Goal: Task Accomplishment & Management: Use online tool/utility

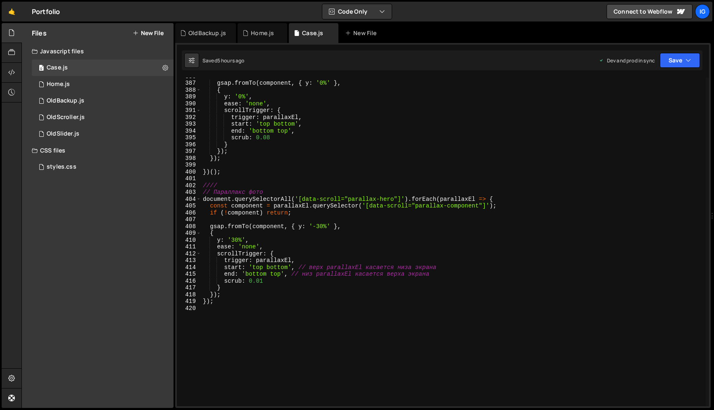
scroll to position [0, 0]
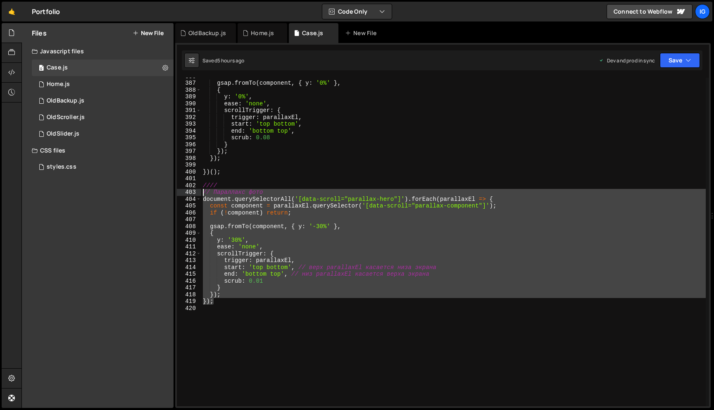
drag, startPoint x: 231, startPoint y: 304, endPoint x: 183, endPoint y: 190, distance: 122.6
click at [183, 190] on div "}); 386 387 388 389 390 391 392 393 394 395 396 397 398 399 400 401 402 403 404…" at bounding box center [443, 242] width 532 height 328
type textarea "// Параллакс фото document.querySelectorAll('[data-scroll="parallax-hero"]').fo…"
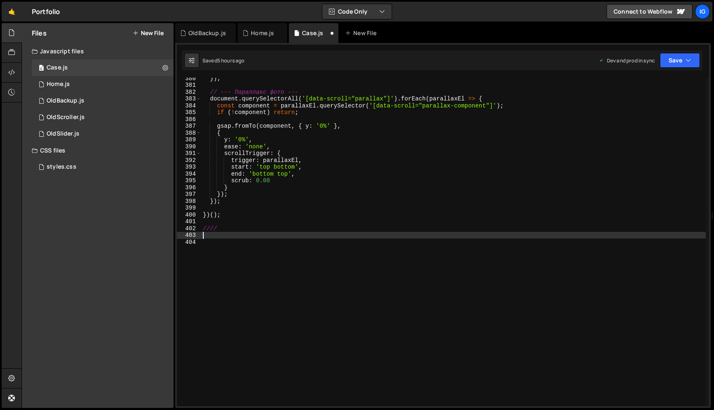
scroll to position [0, 0]
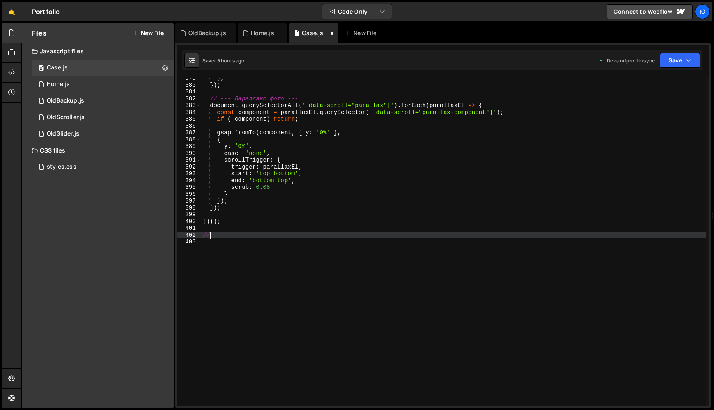
type textarea "/"
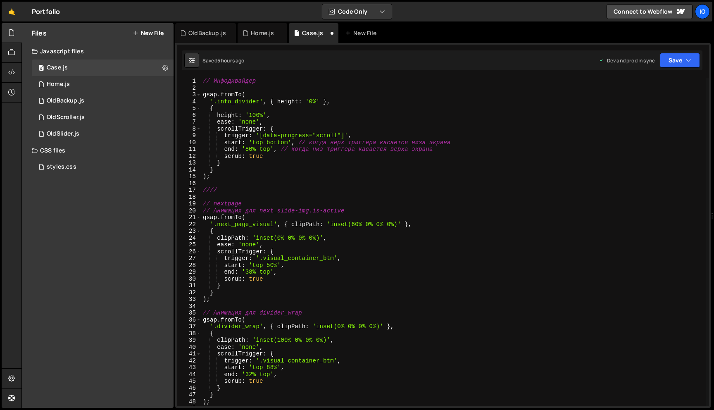
click at [205, 81] on div "// Инфодивайдер gsap . fromTo ( '.info_divider' , { height : '0%' } , { height …" at bounding box center [453, 249] width 504 height 342
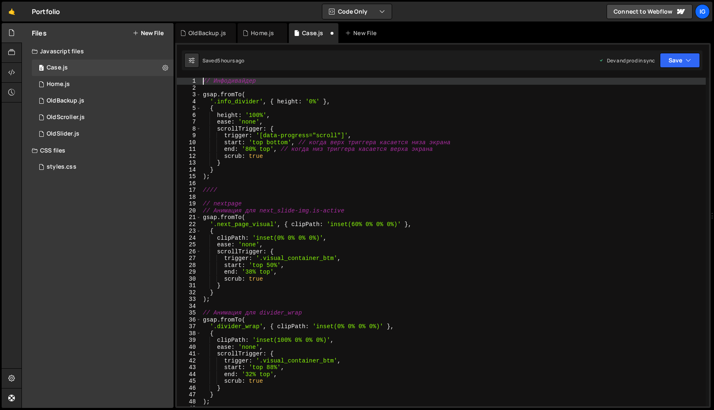
click at [203, 81] on div "// Инфодивайдер gsap . fromTo ( '.info_divider' , { height : '0%' } , { height …" at bounding box center [453, 249] width 504 height 342
type textarea "// Инфодивайдер"
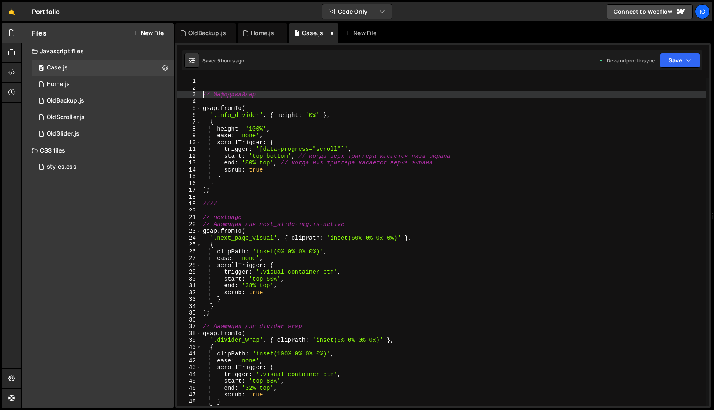
click at [221, 80] on div "// Инфодивайдер gsap . fromTo ( '.info_divider' , { height : '0%' } , { height …" at bounding box center [453, 249] width 504 height 342
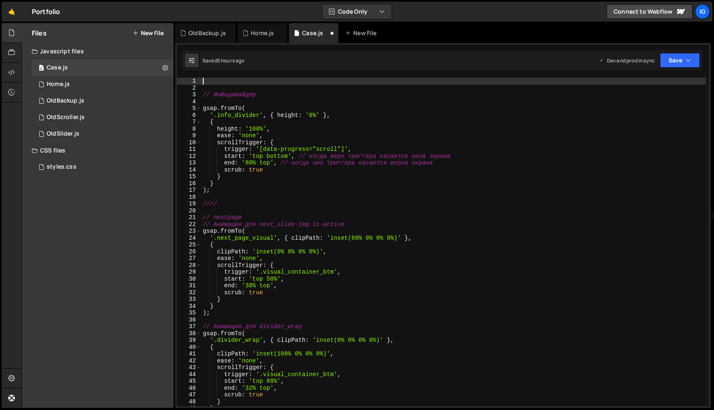
paste textarea "});"
type textarea "});"
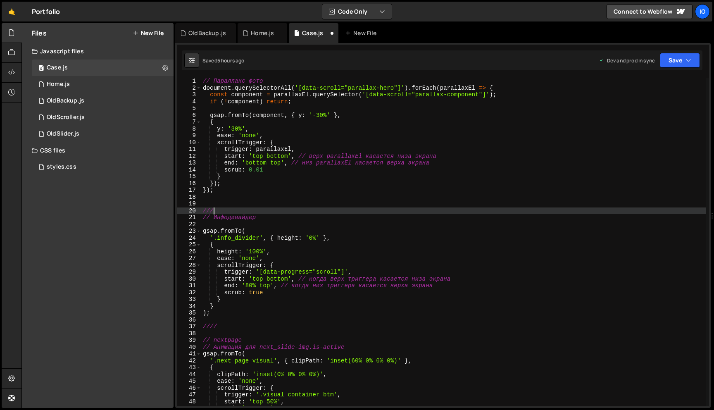
scroll to position [0, 0]
click at [678, 55] on button "Save" at bounding box center [680, 60] width 40 height 15
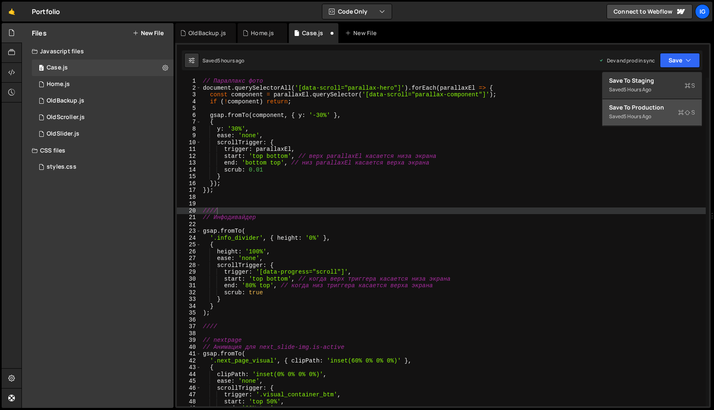
click at [659, 124] on button "Save to Production S Saved 5 hours ago" at bounding box center [651, 112] width 99 height 27
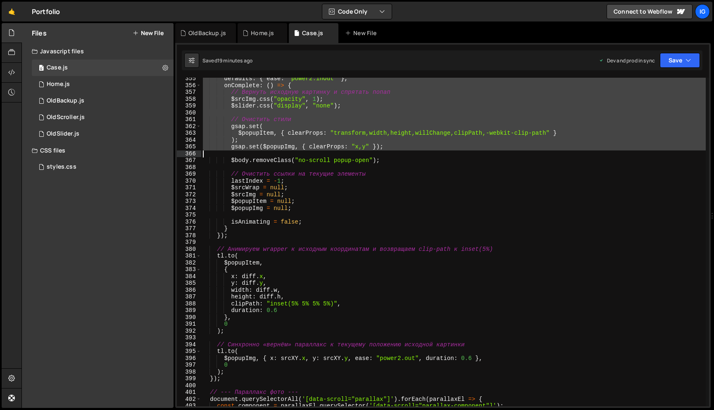
scroll to position [2693, 0]
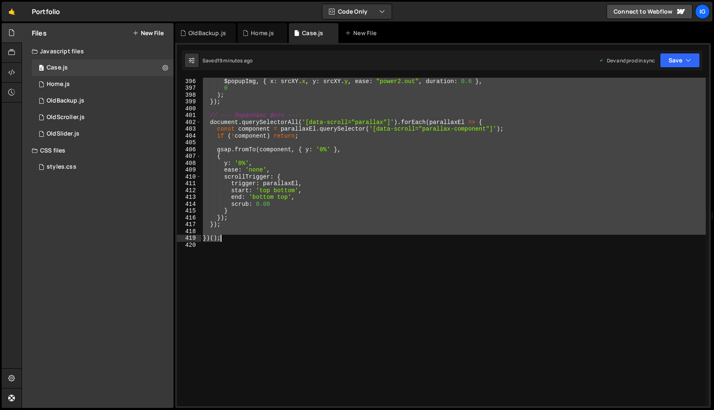
drag, startPoint x: 202, startPoint y: 128, endPoint x: 238, endPoint y: 241, distance: 118.8
click at [238, 241] on div "tl . to ( $popupImg , { x : srcXY . x , y : srcXY . y , ease : "power2.out" , d…" at bounding box center [453, 242] width 504 height 342
type textarea "})();"
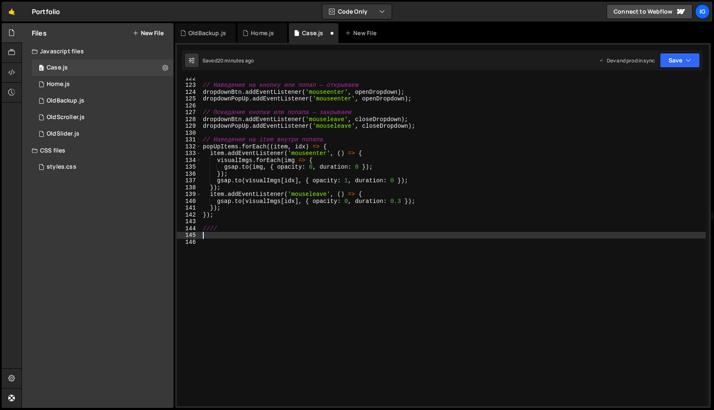
scroll to position [0, 0]
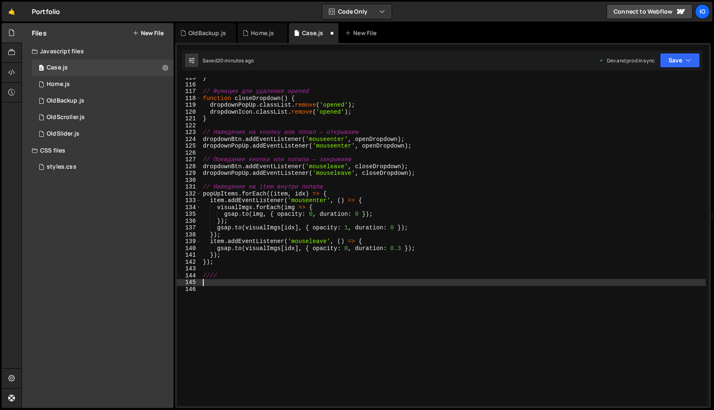
type textarea "})();"
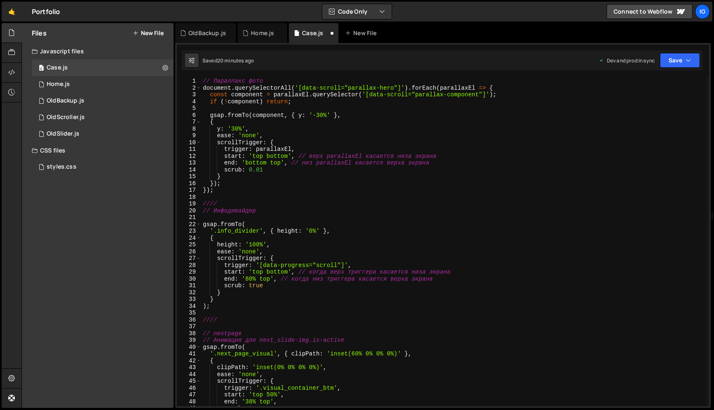
click at [203, 81] on div "// Параллакс фото document . querySelectorAll ( '[data-scroll="parallax-hero"]'…" at bounding box center [453, 249] width 504 height 342
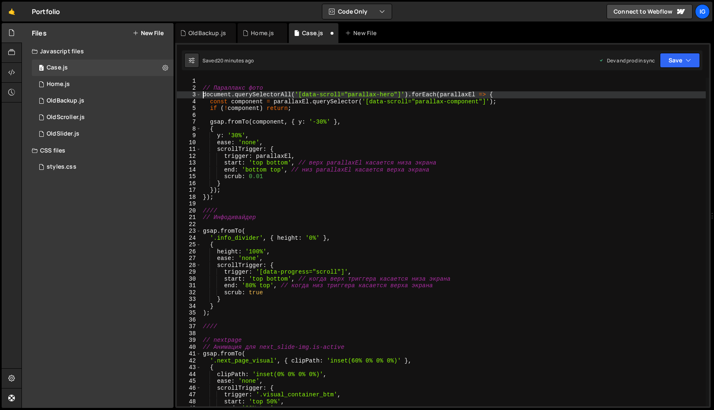
type textarea "// Параллакс фото"
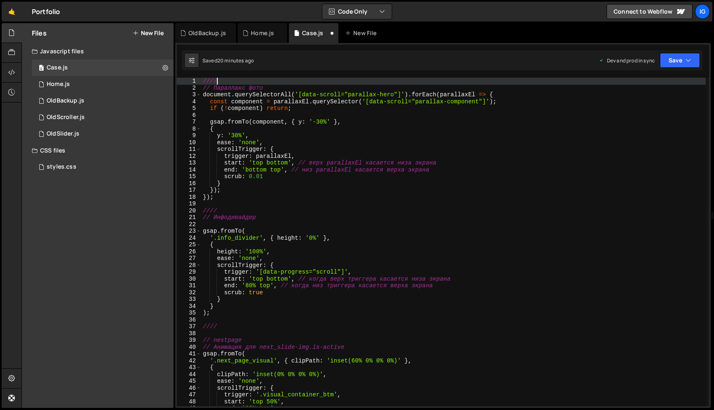
scroll to position [0, 0]
type textarea "////"
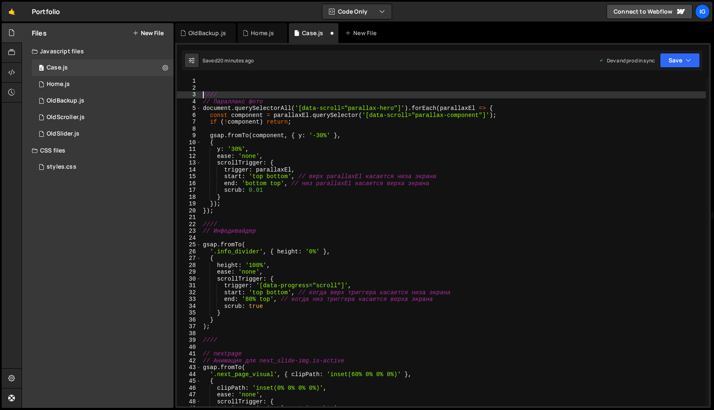
scroll to position [0, 0]
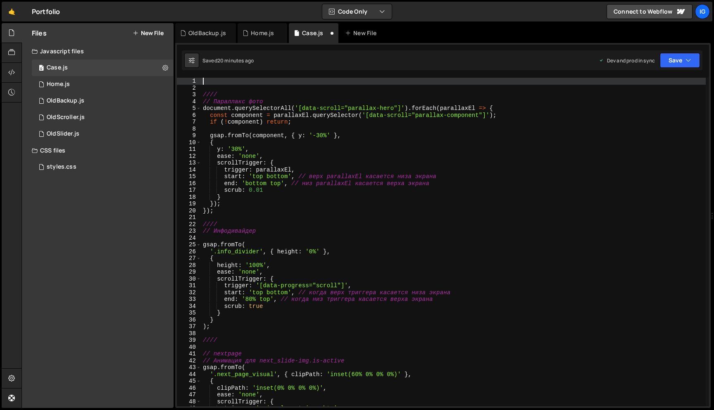
paste textarea "}, { passive: false });"
type textarea "}, { passive: false });"
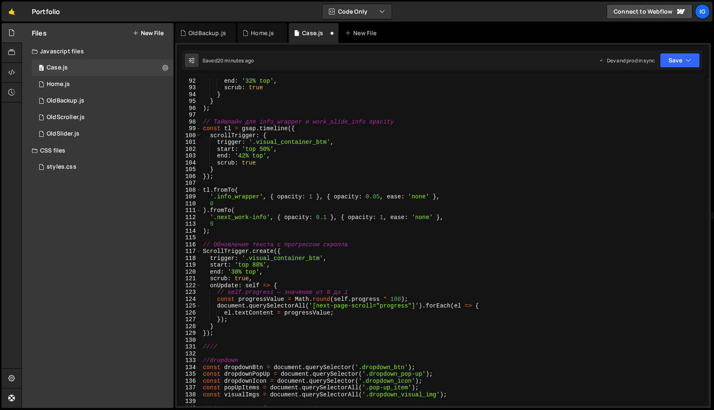
scroll to position [989, 0]
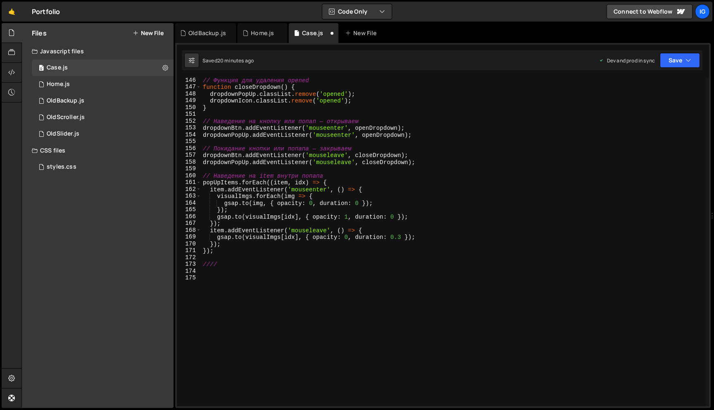
click at [214, 271] on div "// Функция для удаления opened function closeDropdown ( ) { dropdownPopUp . cla…" at bounding box center [453, 248] width 504 height 342
paste textarea "});"
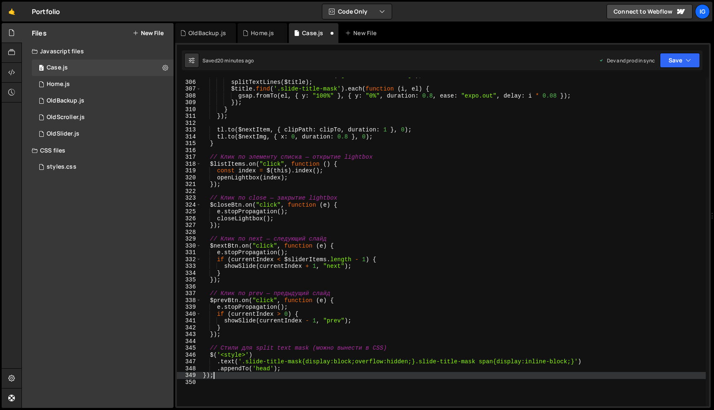
scroll to position [2078, 0]
type textarea "});"
click at [670, 62] on button "Save" at bounding box center [680, 60] width 40 height 15
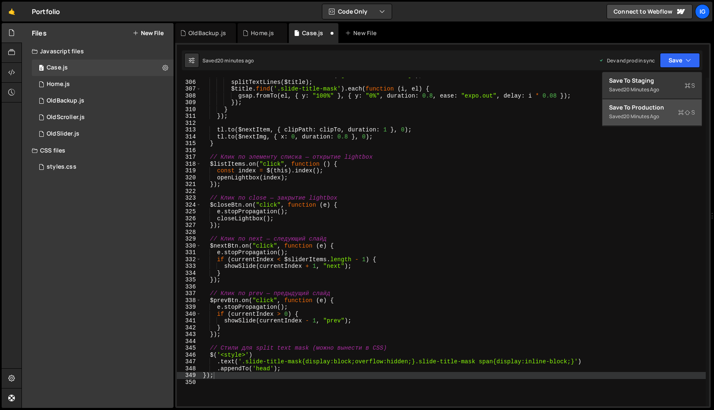
click at [664, 103] on div "Save to Production S" at bounding box center [652, 107] width 86 height 8
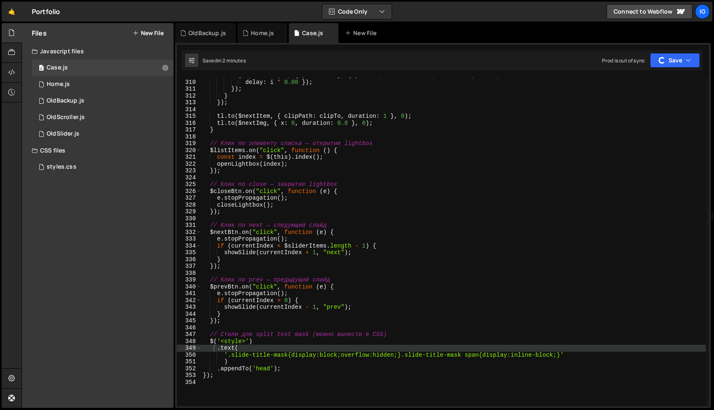
scroll to position [2105, 0]
click at [222, 379] on div "gsap . fromTo ( el , { y : "100%" } , { y : "0%" , duration : 0.8 , ease : "exp…" at bounding box center [453, 243] width 504 height 342
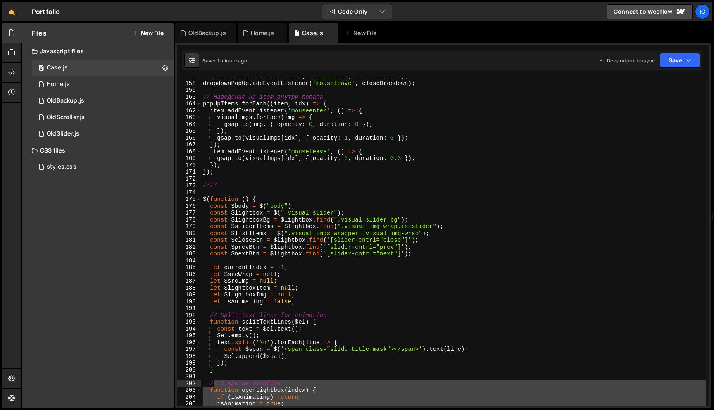
scroll to position [1000, 0]
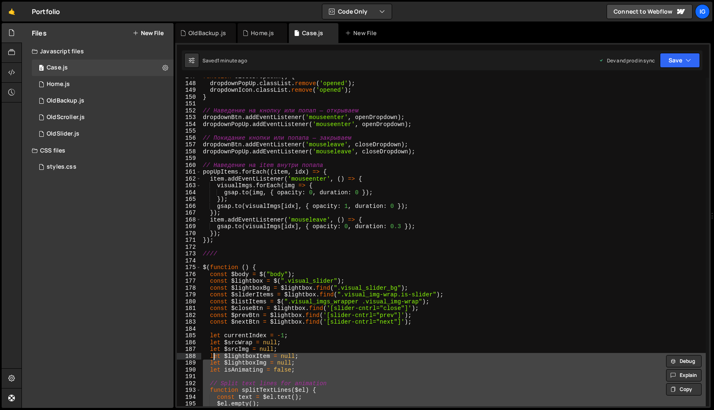
click at [236, 295] on div "function closeDropdown ( ) { dropdownPopUp . classList . remove ( 'opened' ) ; …" at bounding box center [453, 244] width 504 height 342
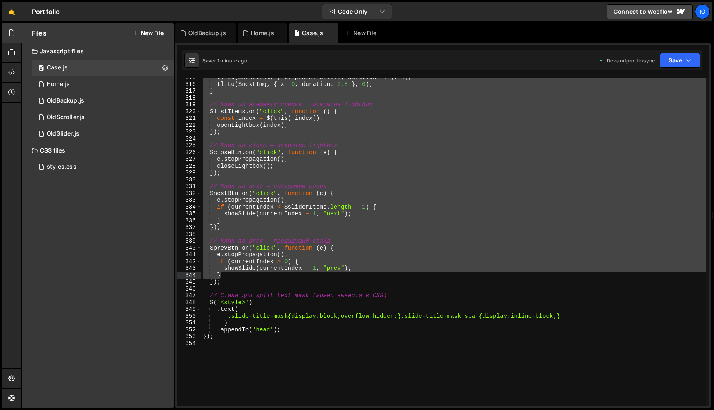
scroll to position [2191, 0]
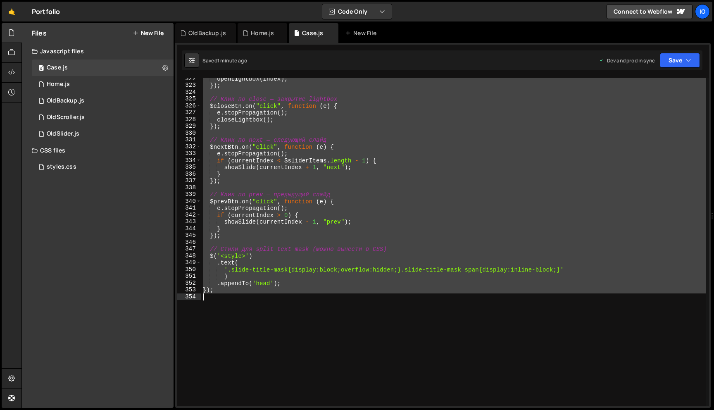
drag, startPoint x: 202, startPoint y: 265, endPoint x: 234, endPoint y: 293, distance: 42.7
click at [234, 293] on div "openLightbox ( index ) ; }) ; // Клик по close — закрытие lightbox $closeBtn . …" at bounding box center [453, 246] width 504 height 342
type textarea "});"
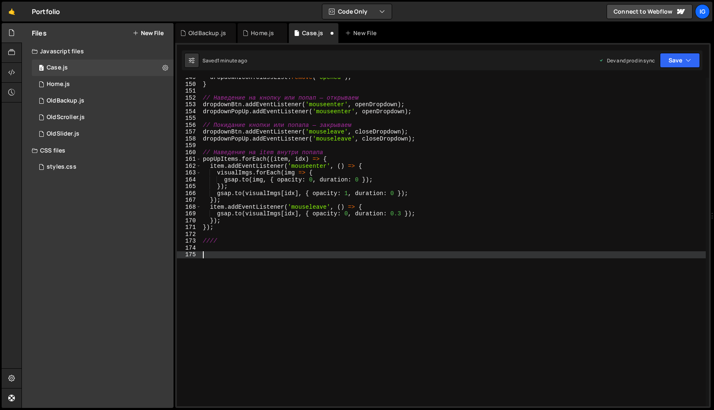
scroll to position [1013, 0]
paste textarea "});"
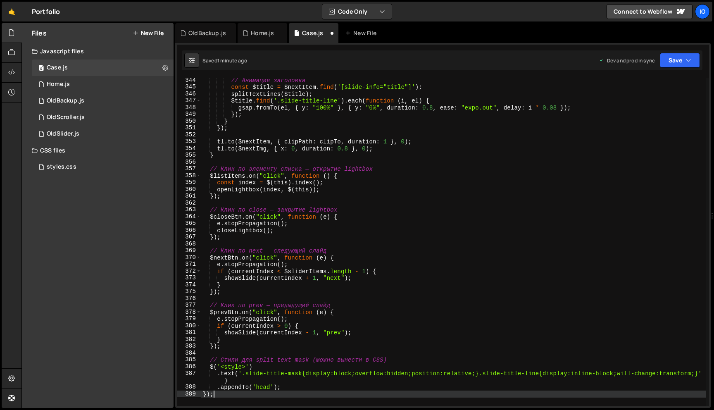
scroll to position [2345, 0]
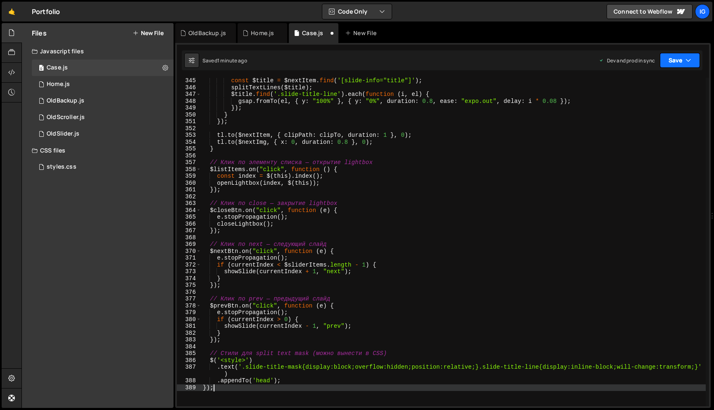
click at [684, 65] on button "Save" at bounding box center [680, 60] width 40 height 15
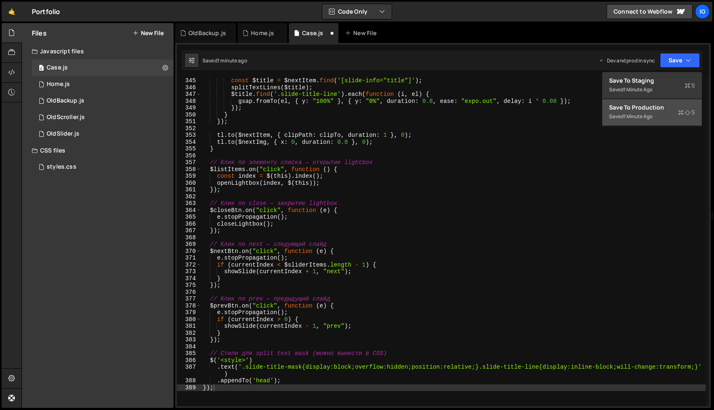
click at [668, 104] on div "Save to Production S" at bounding box center [652, 107] width 86 height 8
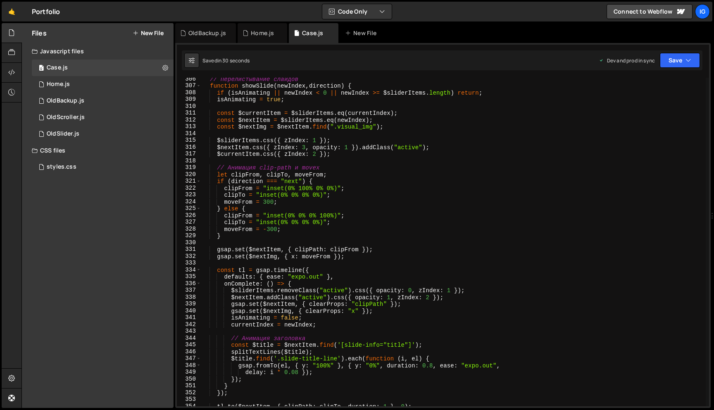
scroll to position [2081, 0]
click at [327, 216] on div "// Перелистывание слайдов function showSlide ( newIndex , direction ) { if ( is…" at bounding box center [453, 247] width 504 height 342
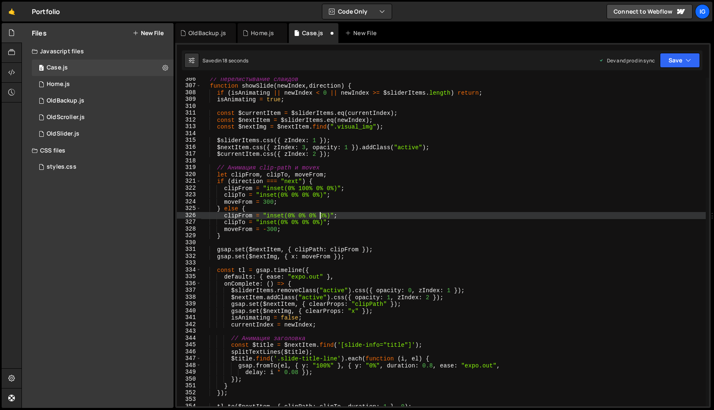
click at [298, 216] on div "// Перелистывание слайдов function showSlide ( newIndex , direction ) { if ( is…" at bounding box center [453, 247] width 504 height 342
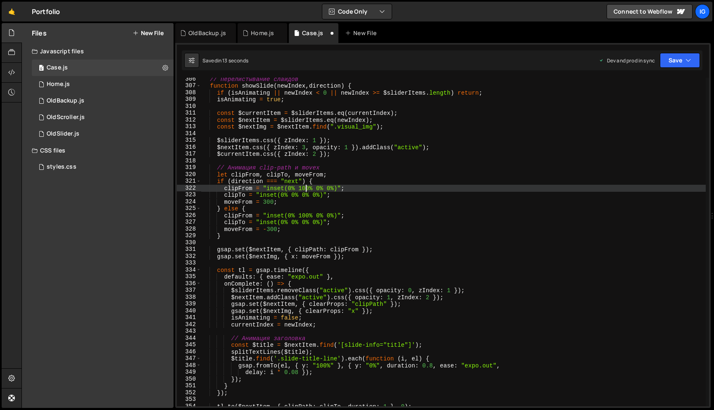
click at [306, 188] on div "// Перелистывание слайдов function showSlide ( newIndex , direction ) { if ( is…" at bounding box center [453, 247] width 504 height 342
click at [320, 190] on div "// Перелистывание слайдов function showSlide ( newIndex , direction ) { if ( is…" at bounding box center [453, 247] width 504 height 342
type textarea "clipFrom = "inset(0% 0% 0% 100%)";"
click at [679, 72] on div "clipFrom = "inset(0% 0% 0% 100%)"; 306 307 308 309 310 311 312 313 314 315 316 …" at bounding box center [442, 225] width 535 height 365
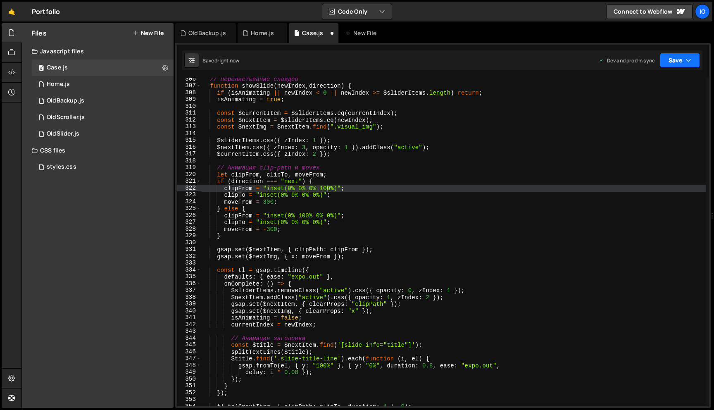
click at [683, 63] on button "Save" at bounding box center [680, 60] width 40 height 15
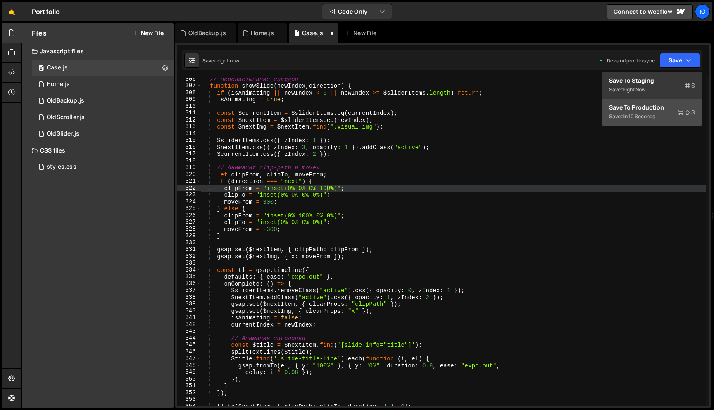
click at [650, 112] on div "Saved in 10 seconds" at bounding box center [652, 117] width 86 height 10
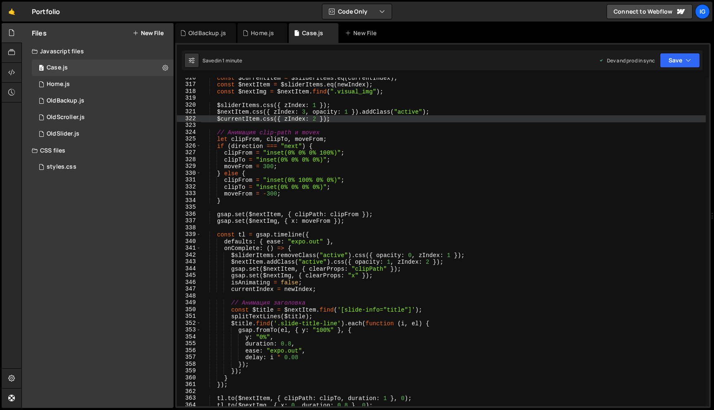
scroll to position [0, 0]
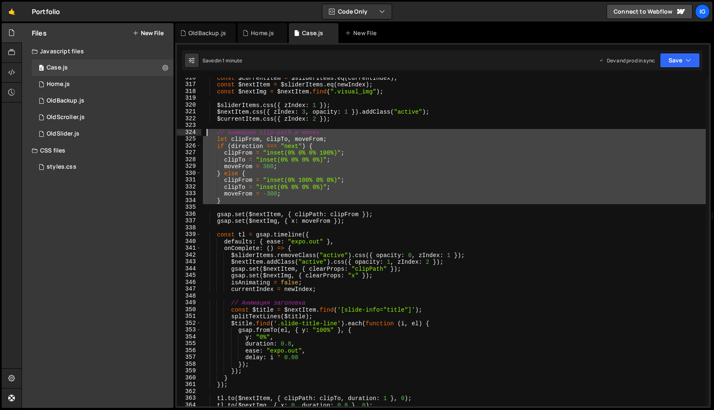
drag, startPoint x: 231, startPoint y: 205, endPoint x: 208, endPoint y: 132, distance: 75.8
click at [208, 132] on div "const $currentItem = $sliderItems . eq ( currentIndex ) ; const $nextItem = $sl…" at bounding box center [453, 245] width 504 height 342
click at [317, 145] on div "const $currentItem = $sliderItems . eq ( currentIndex ) ; const $nextItem = $sl…" at bounding box center [453, 242] width 504 height 328
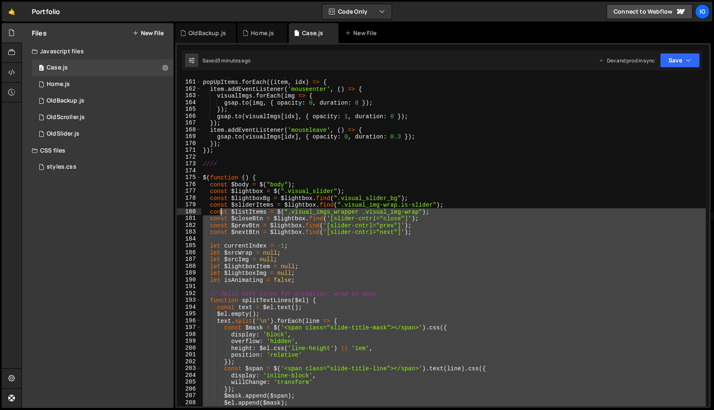
scroll to position [1090, 0]
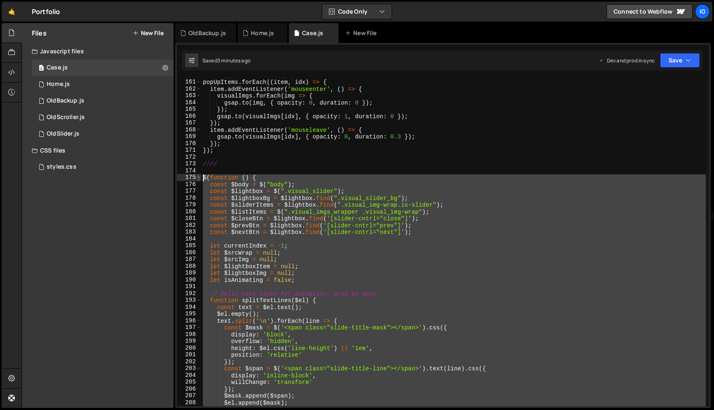
drag, startPoint x: 221, startPoint y: 234, endPoint x: 200, endPoint y: 177, distance: 61.3
click at [200, 177] on div "if (direction === "next") { 160 161 162 163 164 165 166 167 168 169 170 171 172…" at bounding box center [443, 242] width 532 height 328
type textarea "$(function () { const $body = $("body");"
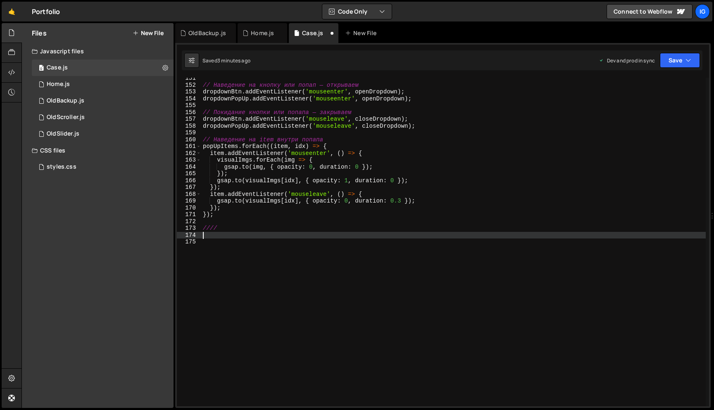
paste textarea "});"
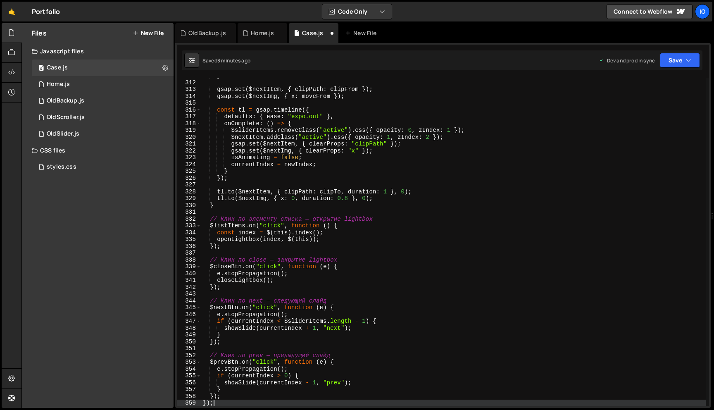
scroll to position [2221, 0]
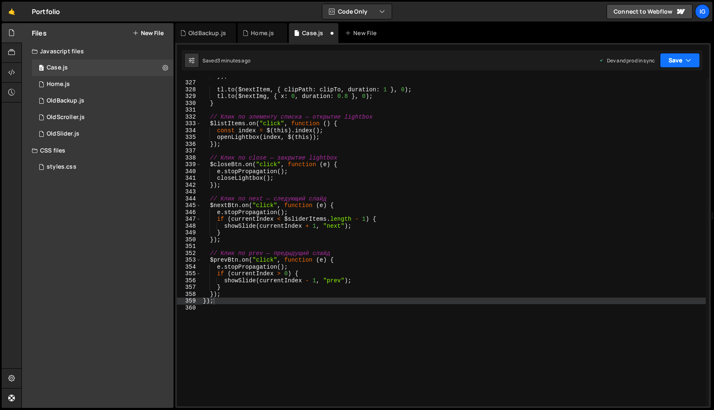
click at [684, 63] on button "Save" at bounding box center [680, 60] width 40 height 15
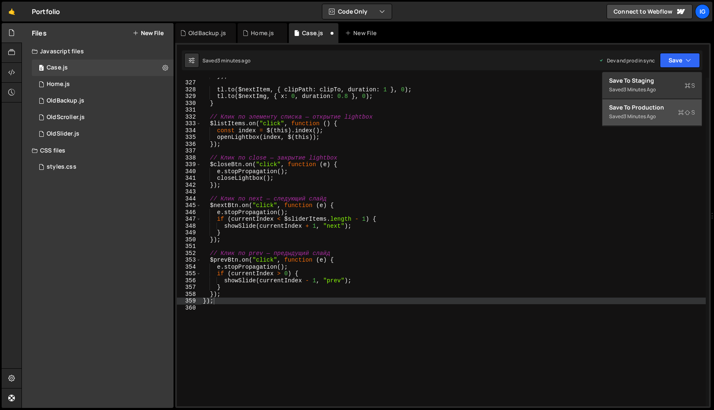
click at [667, 107] on div "Save to Production S" at bounding box center [652, 107] width 86 height 8
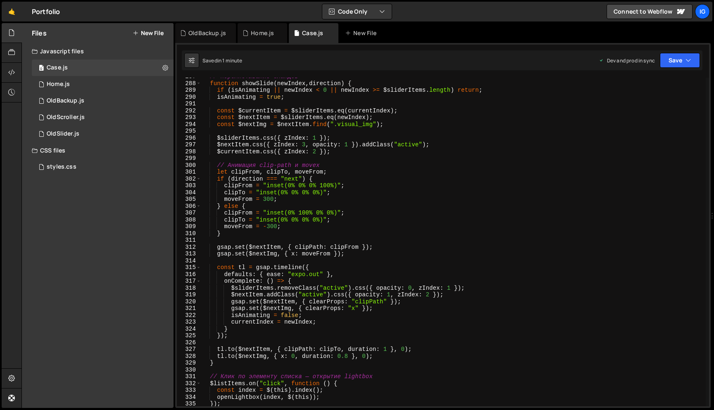
scroll to position [1947, 0]
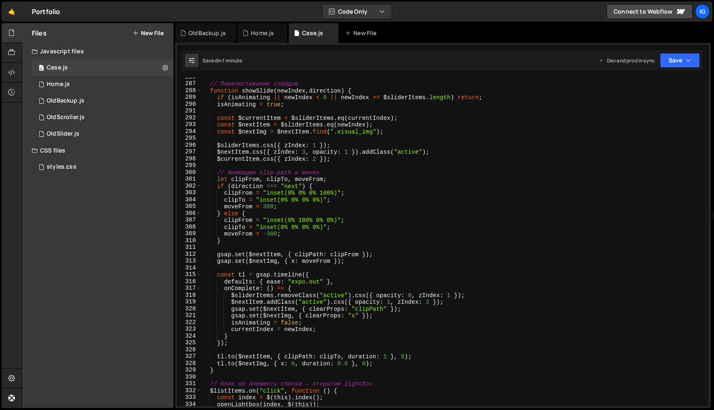
click at [266, 207] on div "// Перелистывание слайдов function showSlide ( newIndex , direction ) { if ( is…" at bounding box center [453, 245] width 504 height 342
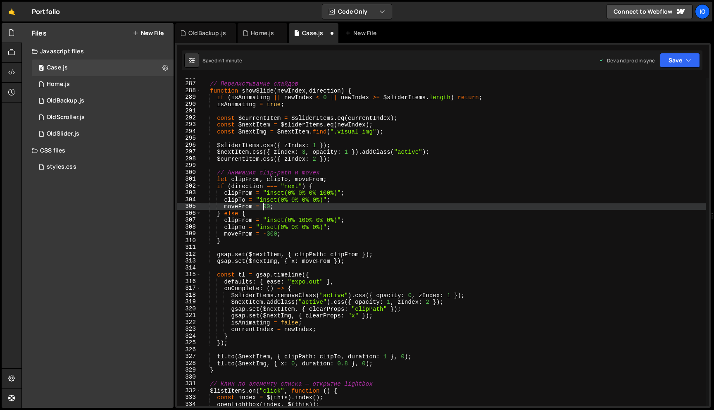
scroll to position [0, 4]
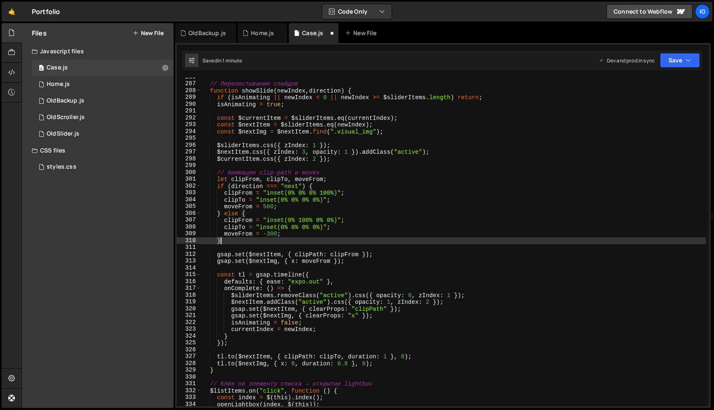
click at [273, 239] on div "// Перелистывание слайдов function showSlide ( newIndex , direction ) { if ( is…" at bounding box center [453, 245] width 504 height 342
click at [273, 237] on div "// Перелистывание слайдов function showSlide ( newIndex , direction ) { if ( is…" at bounding box center [453, 245] width 504 height 342
click at [272, 237] on div "// Перелистывание слайдов function showSlide ( newIndex , direction ) { if ( is…" at bounding box center [453, 245] width 504 height 342
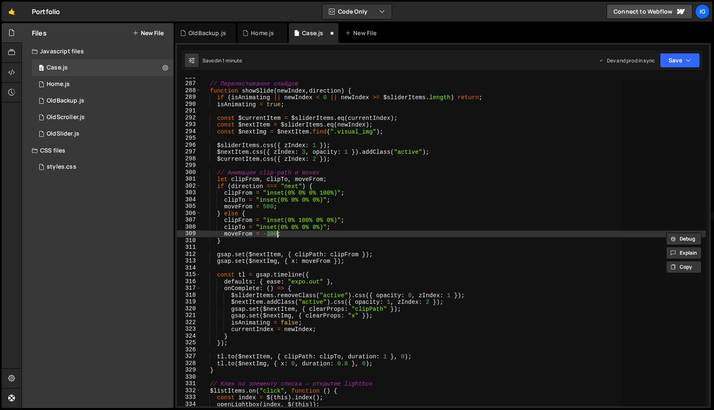
click at [269, 234] on div "// Перелистывание слайдов function showSlide ( newIndex , direction ) { if ( is…" at bounding box center [453, 242] width 504 height 328
click at [683, 57] on button "Save" at bounding box center [680, 60] width 40 height 15
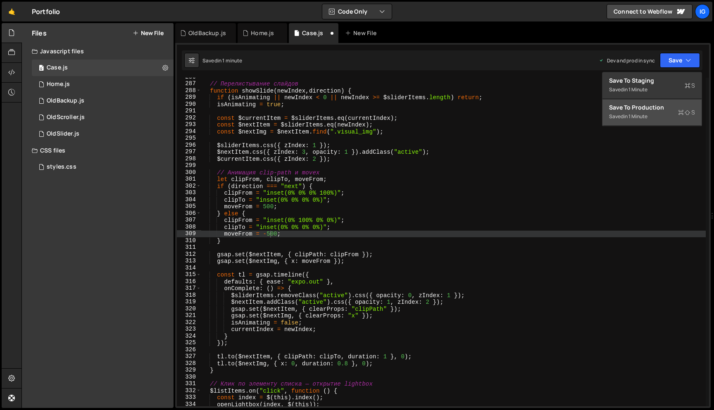
click at [666, 117] on div "Saved in 1 minute" at bounding box center [652, 117] width 86 height 10
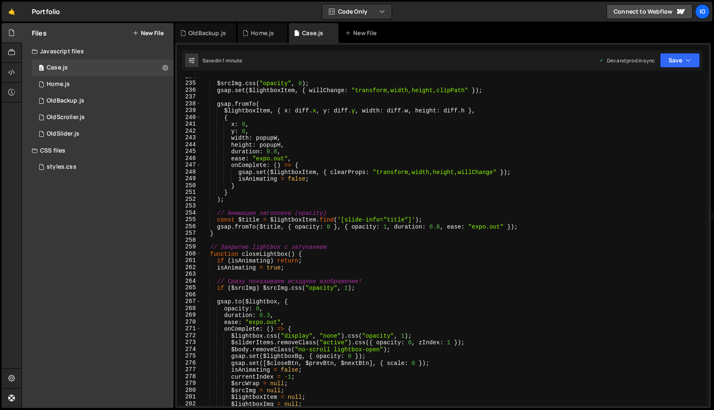
scroll to position [1546, 0]
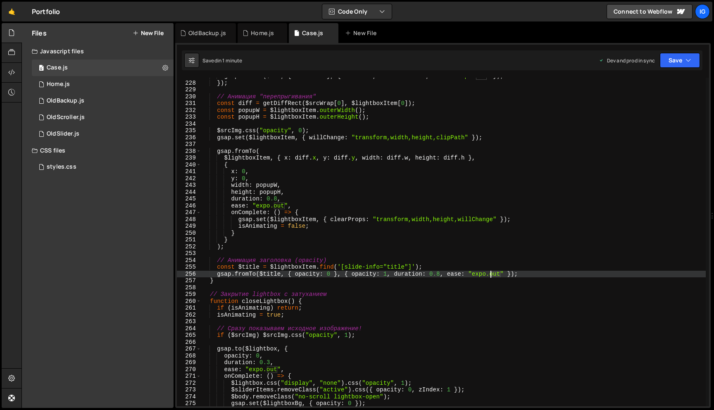
drag, startPoint x: 500, startPoint y: 274, endPoint x: 490, endPoint y: 275, distance: 9.9
click at [490, 275] on div "gsap . fromTo ( $btn , { scale : 0 } , { scale : 1 , duration : 0.6 , ease : "e…" at bounding box center [453, 244] width 504 height 342
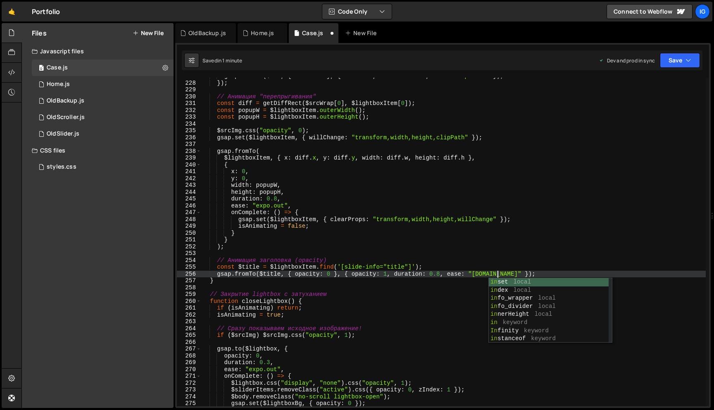
click at [399, 264] on div "gsap . fromTo ( $btn , { scale : 0 } , { scale : 1 , duration : 0.6 , ease : "e…" at bounding box center [453, 244] width 504 height 342
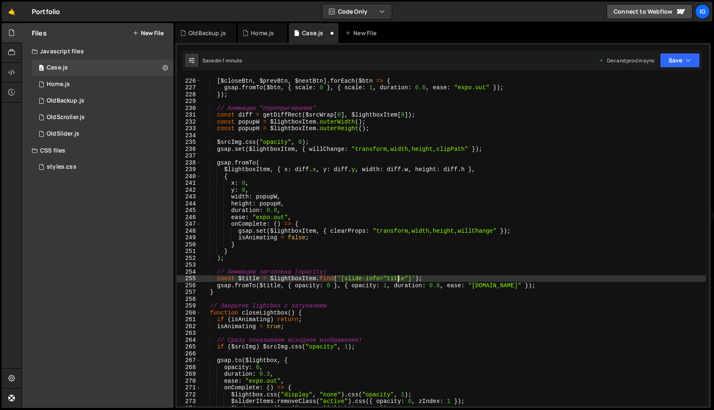
scroll to position [1518, 0]
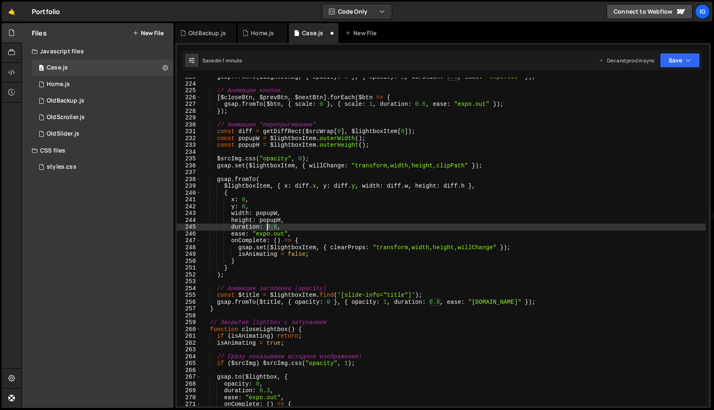
drag, startPoint x: 278, startPoint y: 226, endPoint x: 268, endPoint y: 226, distance: 10.3
click at [268, 226] on div "gsap . fromTo ( $lightboxBg , { opacity : 0 } , { opacity : 1 , duration : 0.8 …" at bounding box center [453, 245] width 504 height 342
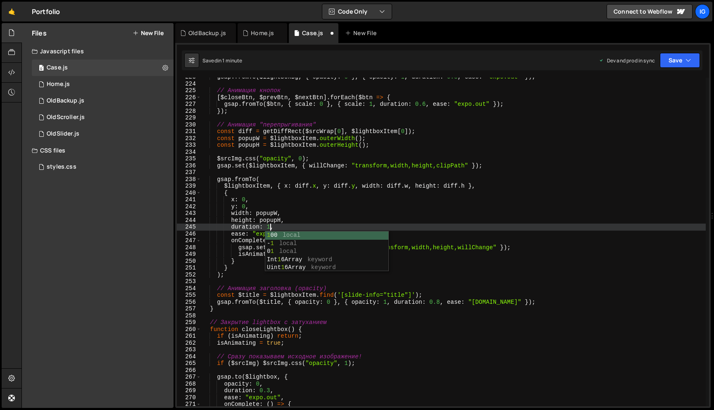
scroll to position [0, 5]
click at [284, 226] on div "gsap . fromTo ( $lightboxBg , { opacity : 0 } , { opacity : 1 , duration : 0.8 …" at bounding box center [453, 245] width 504 height 342
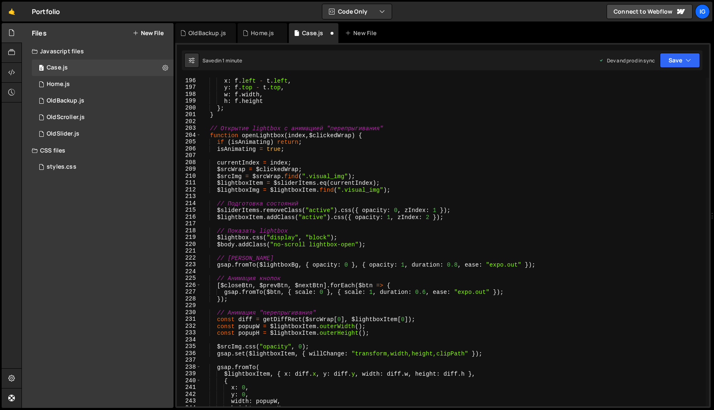
scroll to position [1393, 0]
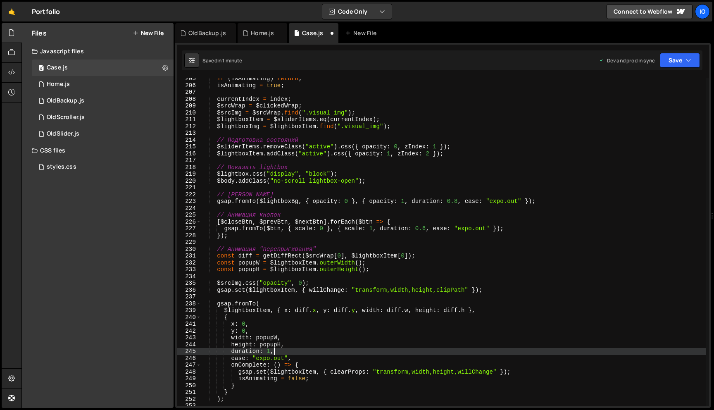
click at [270, 351] on div "if ( isAnimating ) return ; isAnimating = true ; currentIndex = index ; $srcWra…" at bounding box center [453, 246] width 504 height 342
click at [399, 248] on div "if ( isAnimating ) return ; isAnimating = true ; currentIndex = index ; $srcWra…" at bounding box center [453, 246] width 504 height 342
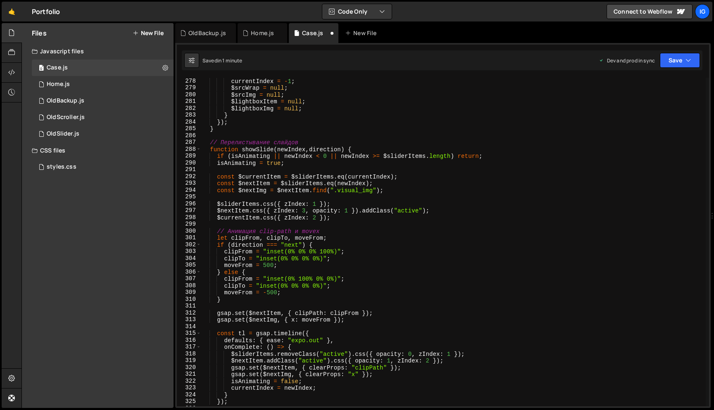
scroll to position [1992, 0]
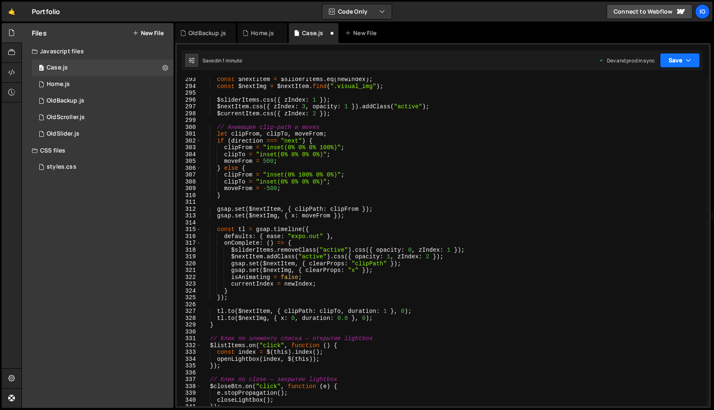
click at [685, 64] on icon "button" at bounding box center [688, 60] width 6 height 8
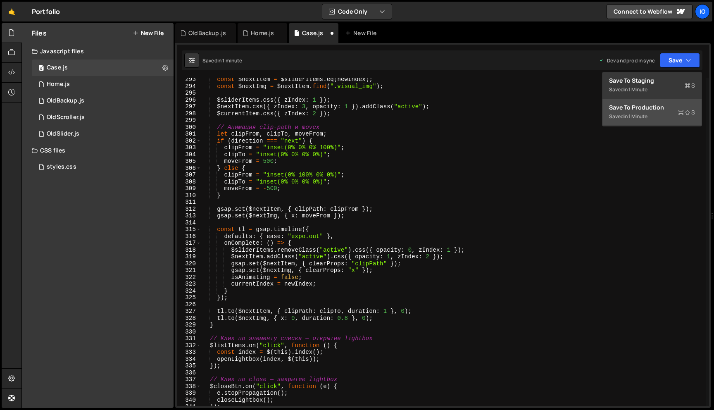
click at [657, 114] on div "Saved in 1 minute" at bounding box center [652, 117] width 86 height 10
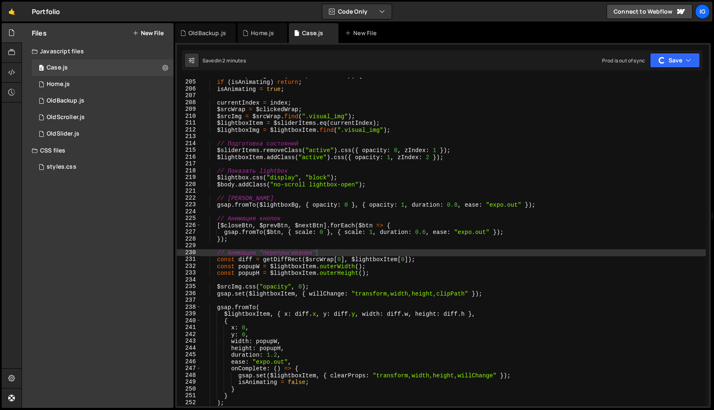
scroll to position [1390, 0]
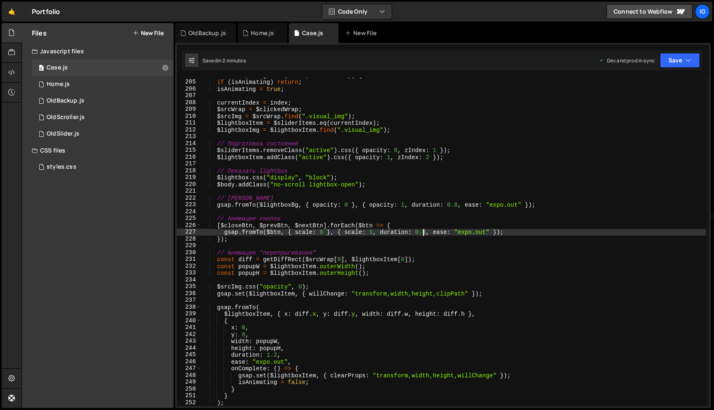
click at [423, 232] on div "function openLightbox ( index , $clickedWrap ) { if ( isAnimating ) return ; is…" at bounding box center [453, 243] width 504 height 342
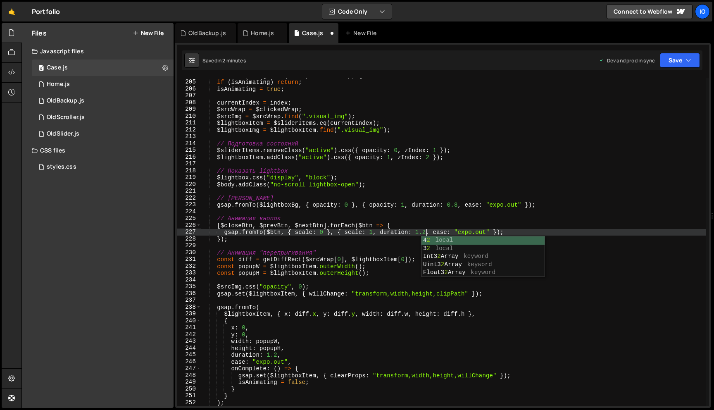
click at [421, 230] on div "function openLightbox ( index , $clickedWrap ) { if ( isAnimating ) return ; is…" at bounding box center [453, 243] width 504 height 342
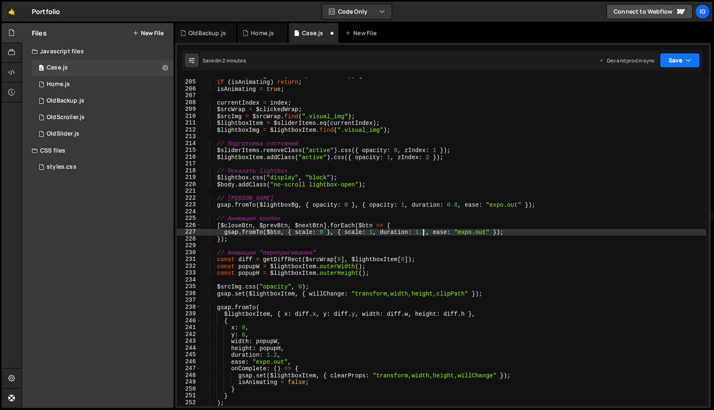
click at [673, 59] on button "Save" at bounding box center [680, 60] width 40 height 15
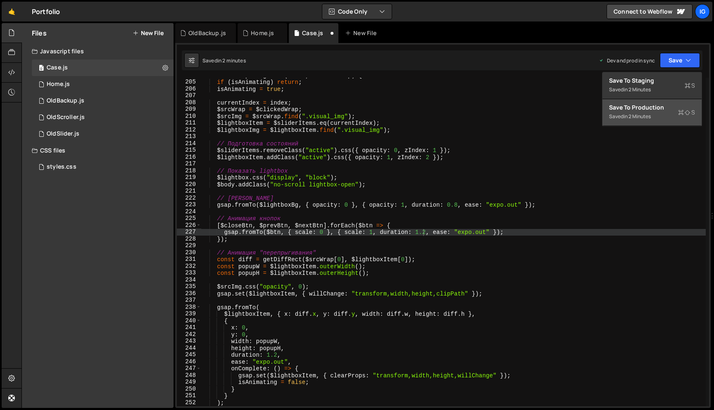
click at [656, 118] on div "Saved in 2 minutes" at bounding box center [652, 117] width 86 height 10
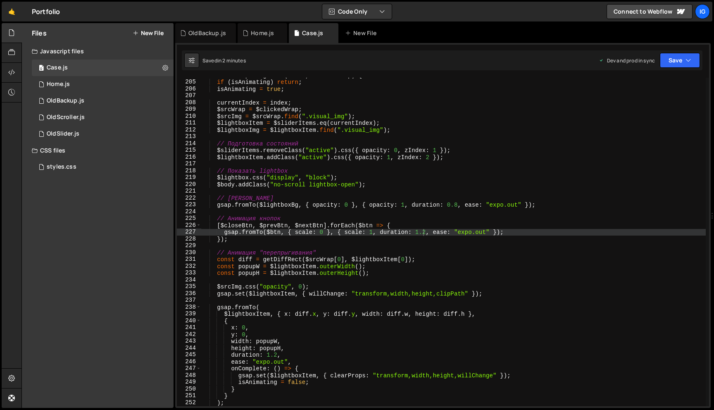
click at [419, 234] on div "function openLightbox ( index , $clickedWrap ) { if ( isAnimating ) return ; is…" at bounding box center [453, 243] width 504 height 342
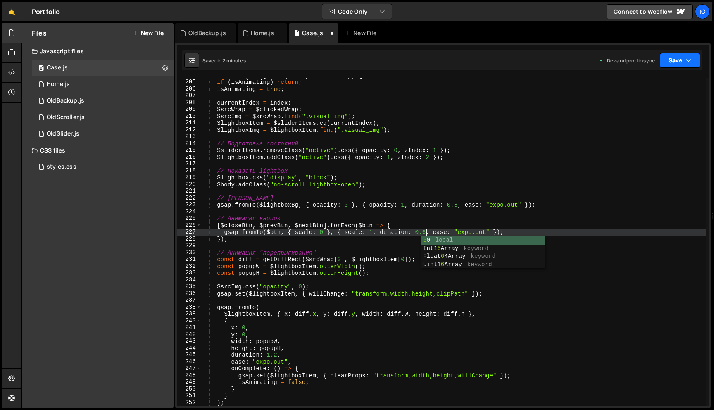
click at [671, 65] on button "Save" at bounding box center [680, 60] width 40 height 15
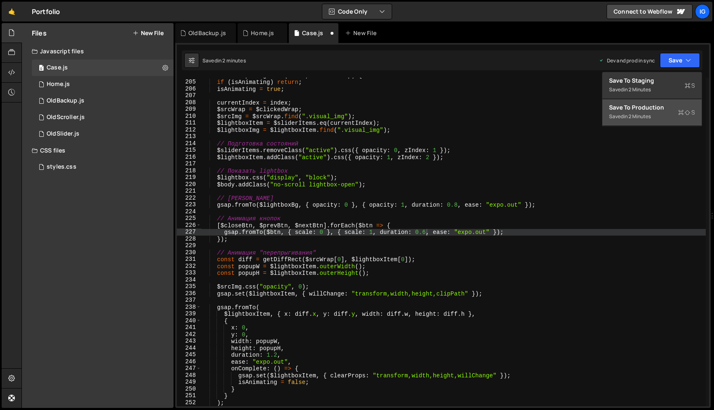
click at [648, 122] on button "Save to Production S Saved in 2 minutes" at bounding box center [651, 112] width 99 height 27
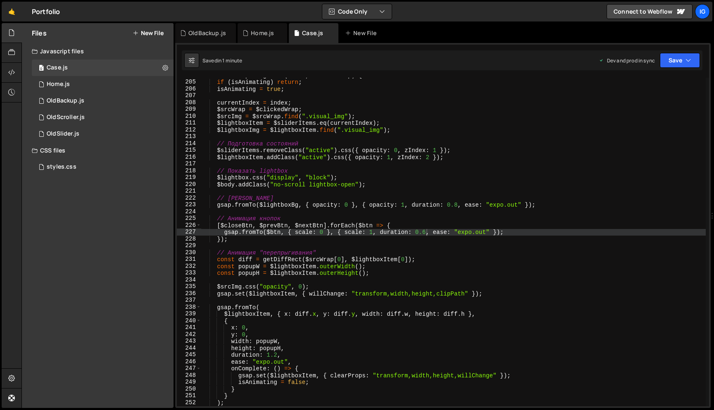
click at [285, 218] on div "function openLightbox ( index , $clickedWrap ) { if ( isAnimating ) return ; is…" at bounding box center [453, 243] width 504 height 342
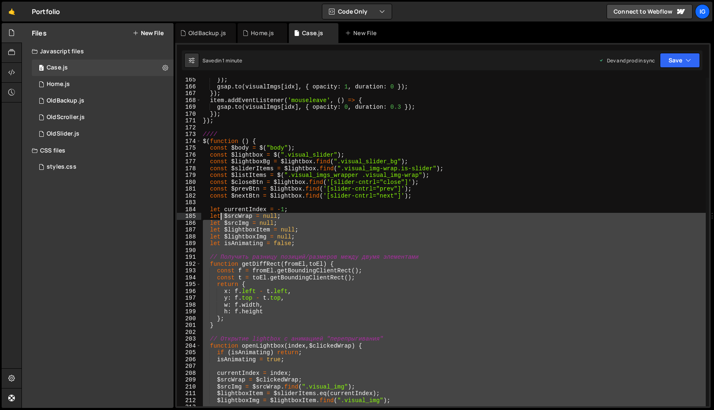
scroll to position [1119, 0]
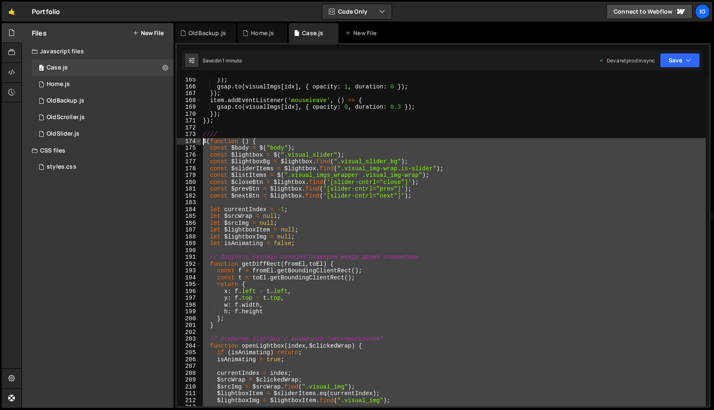
drag, startPoint x: 218, startPoint y: 284, endPoint x: 200, endPoint y: 140, distance: 145.7
click at [200, 140] on div "// Анимация кнопок 165 166 167 168 169 170 171 172 173 174 175 176 177 178 179 …" at bounding box center [443, 242] width 532 height 328
type textarea "$(function () { const $body = $("body");"
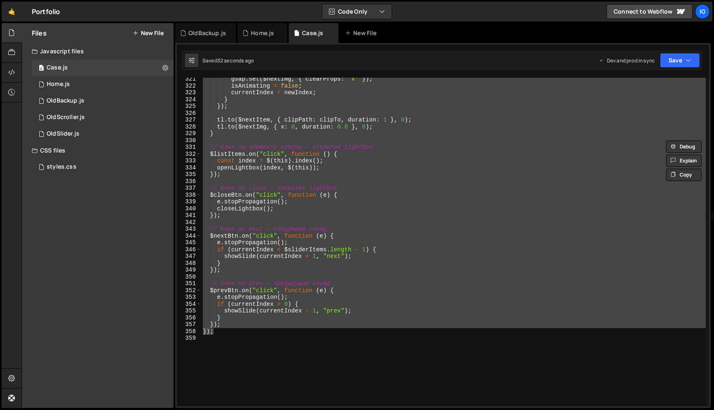
scroll to position [1025, 0]
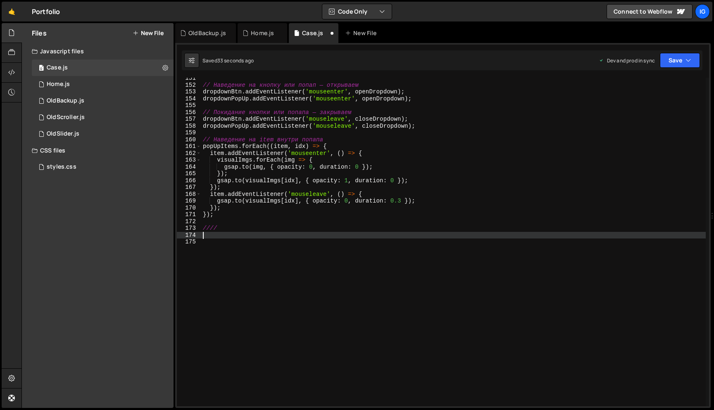
paste textarea "});"
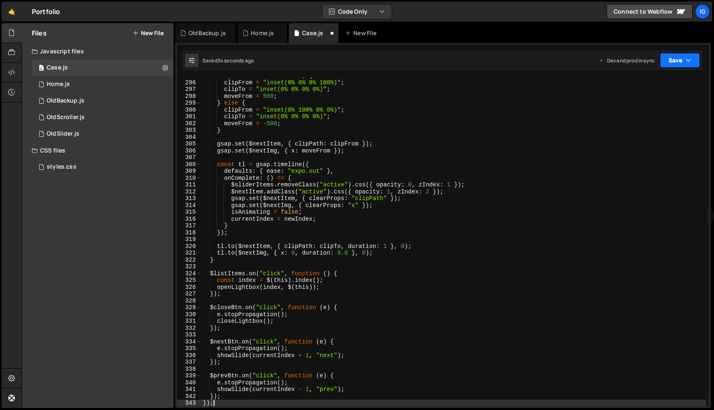
click at [668, 67] on button "Save" at bounding box center [680, 60] width 40 height 15
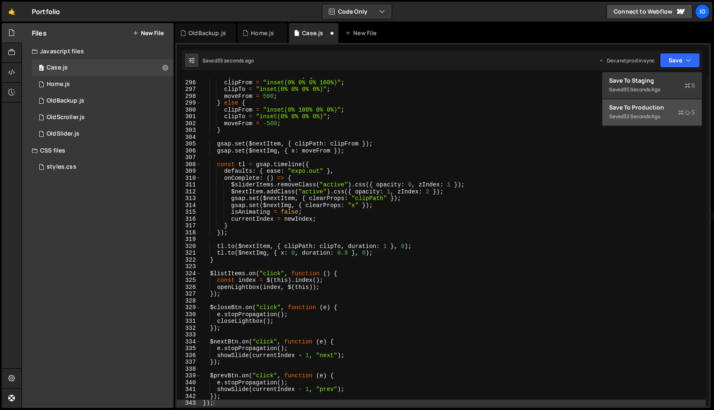
click at [654, 103] on button "Save to Production S Saved 32 seconds ago" at bounding box center [651, 112] width 99 height 27
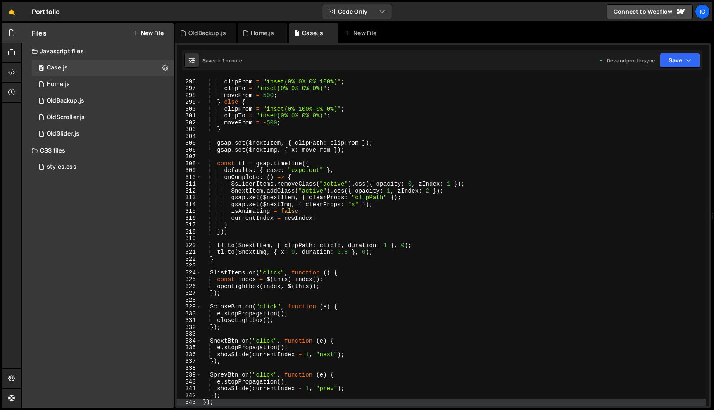
scroll to position [2005, 0]
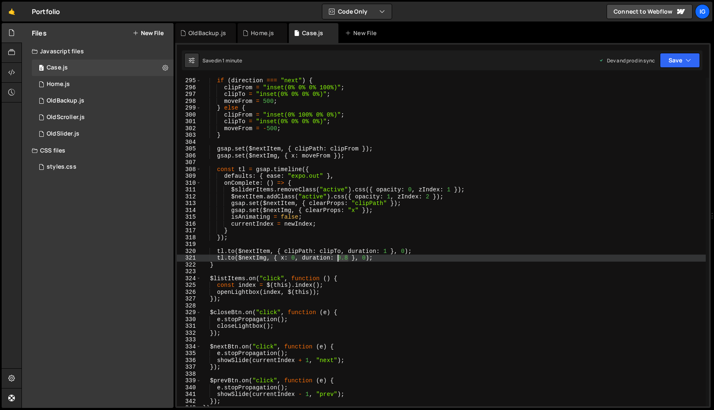
drag, startPoint x: 348, startPoint y: 257, endPoint x: 339, endPoint y: 257, distance: 9.5
click at [339, 257] on div "if ( direction === "next" ) { clipFrom = "inset(0% 0% 0% 100%)" ; clipTo = "ins…" at bounding box center [453, 248] width 504 height 342
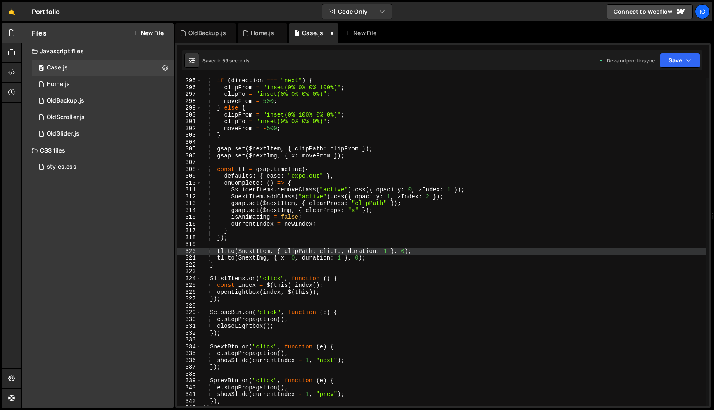
click at [386, 250] on div "if ( direction === "next" ) { clipFrom = "inset(0% 0% 0% 100%)" ; clipTo = "ins…" at bounding box center [453, 248] width 504 height 342
click at [393, 212] on div "if ( direction === "next" ) { clipFrom = "inset(0% 0% 0% 100%)" ; clipTo = "ins…" at bounding box center [453, 248] width 504 height 342
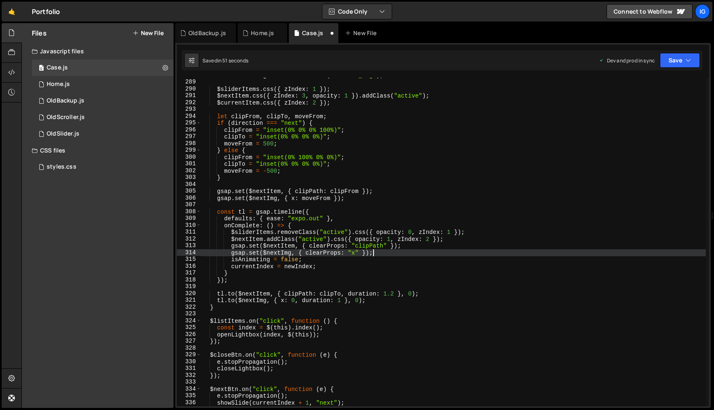
scroll to position [1963, 0]
type textarea "gsap.set($nextImg, { clearProps: "x" });"
click at [687, 60] on icon "button" at bounding box center [688, 60] width 6 height 8
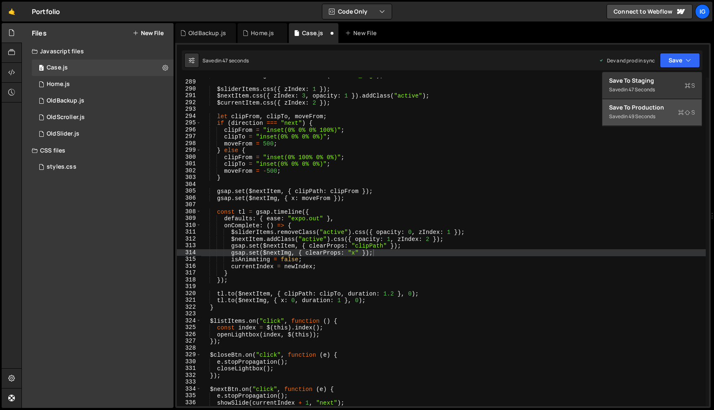
click at [666, 103] on div "Save to Production S" at bounding box center [652, 107] width 86 height 8
